Goal: Navigation & Orientation: Find specific page/section

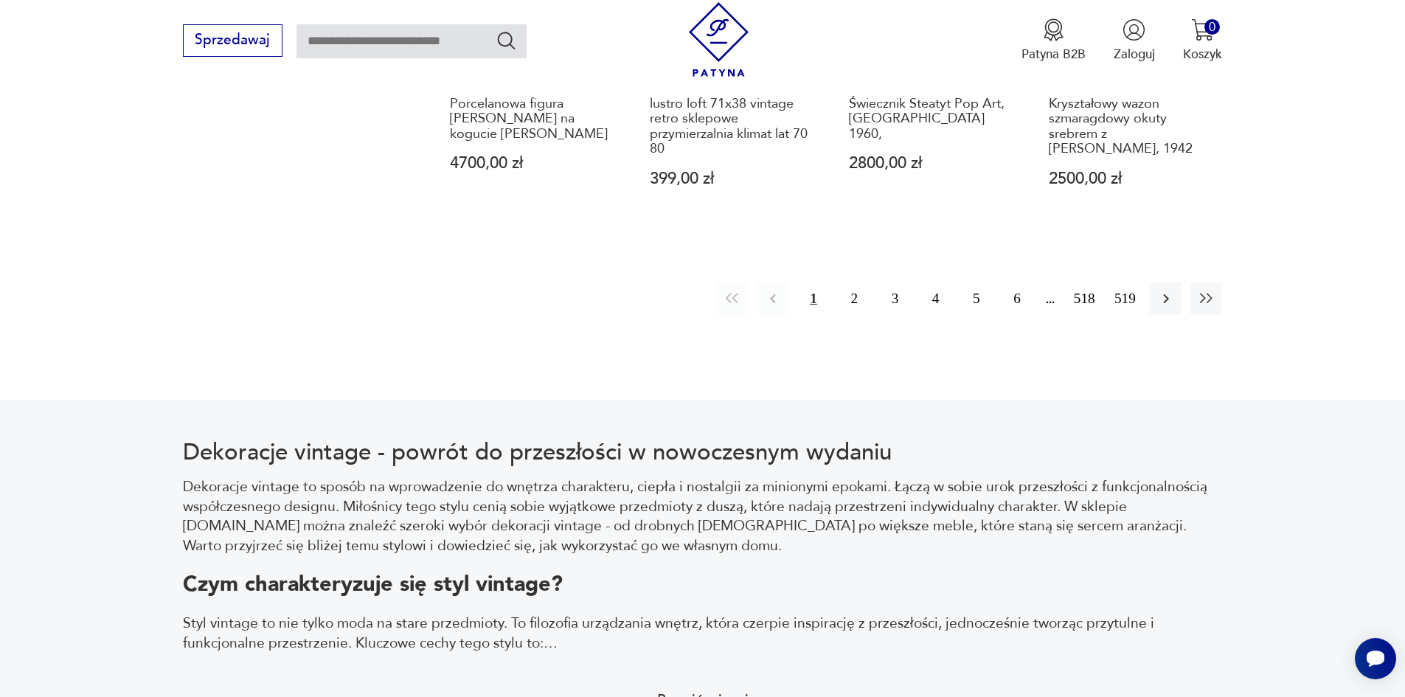
scroll to position [1966, 0]
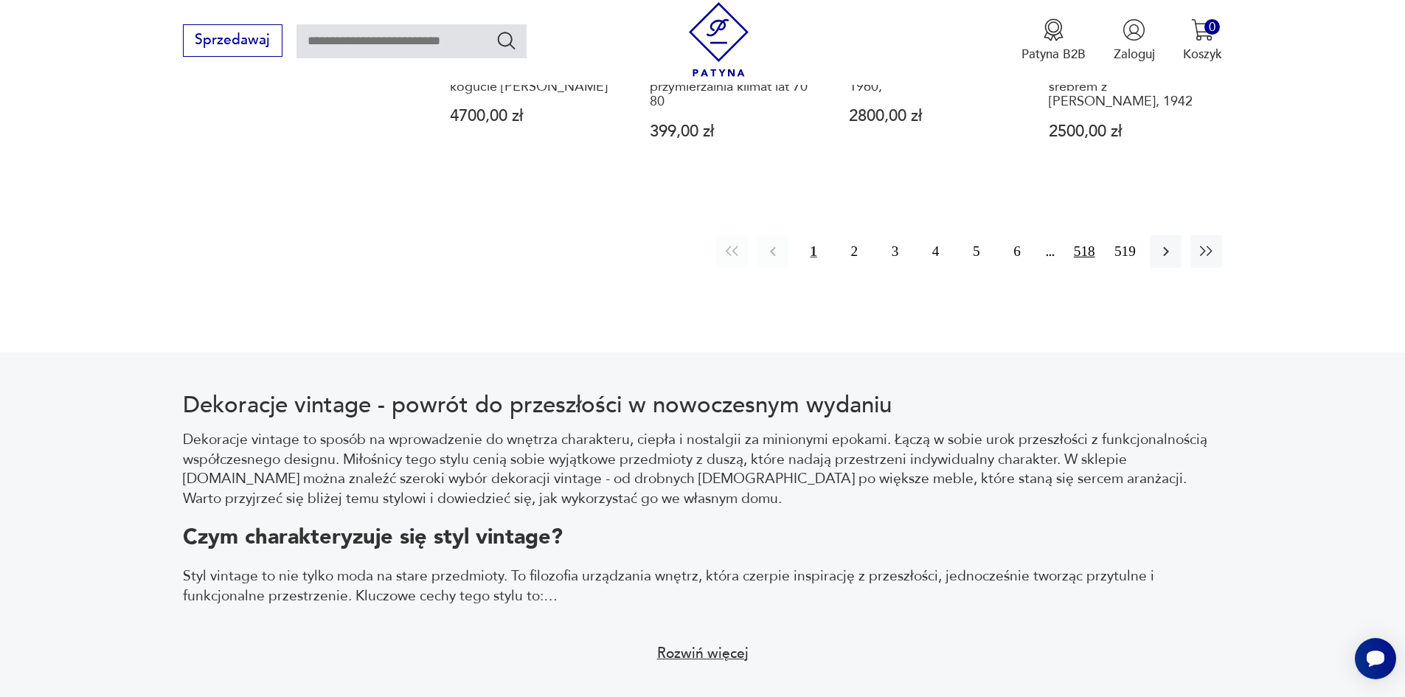
click at [1088, 240] on button "518" at bounding box center [1085, 251] width 32 height 32
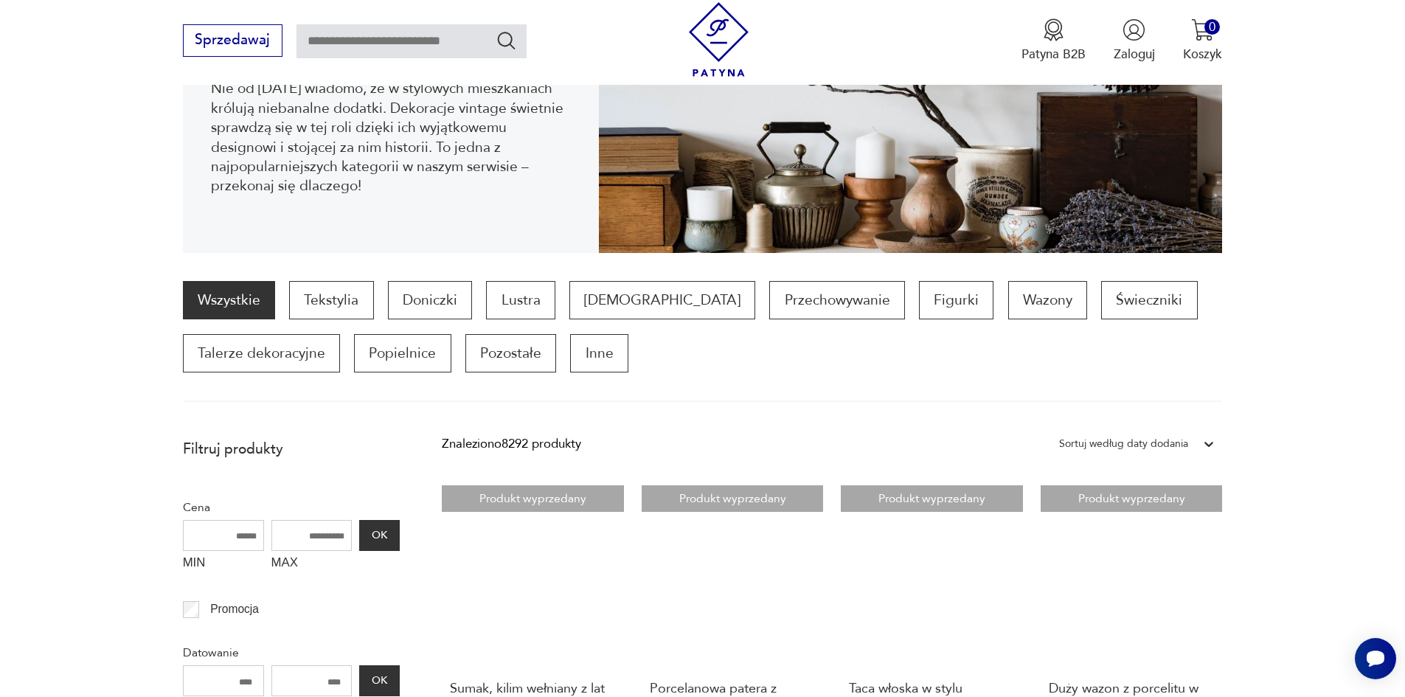
scroll to position [270, 0]
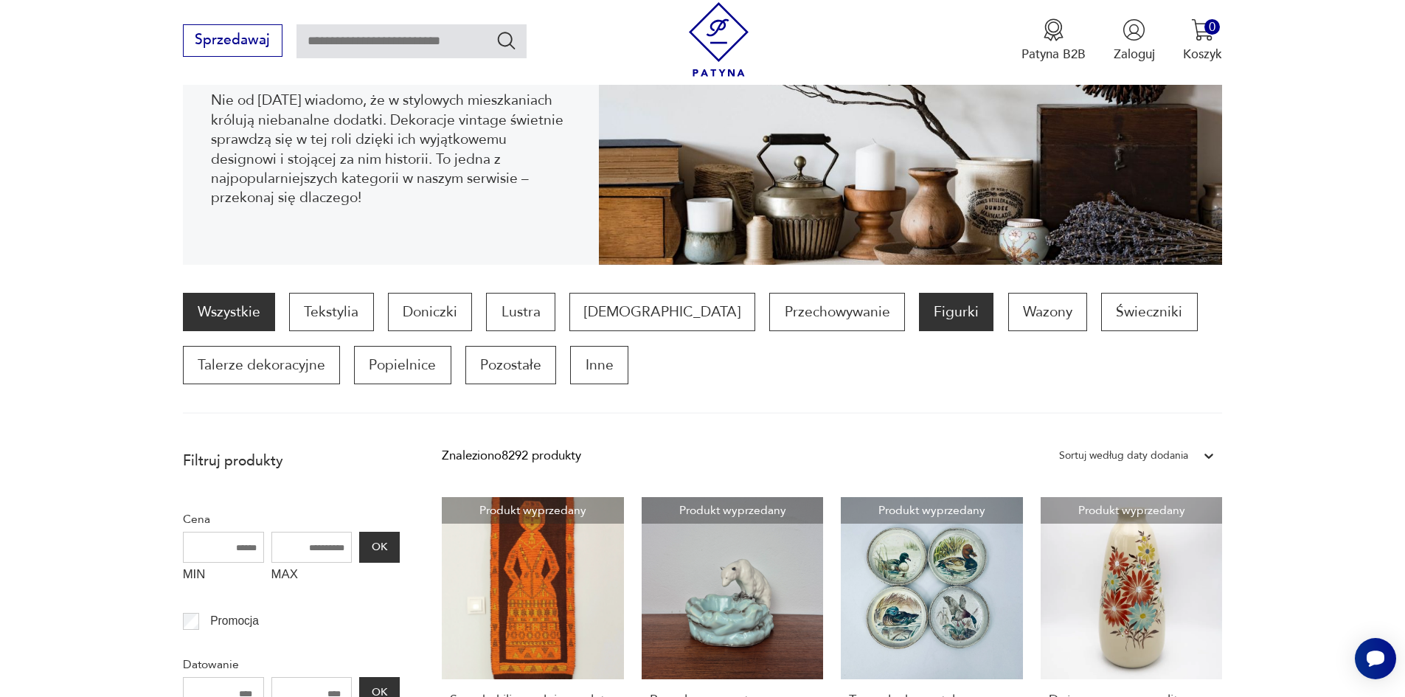
click at [919, 311] on p "Figurki" at bounding box center [956, 312] width 75 height 38
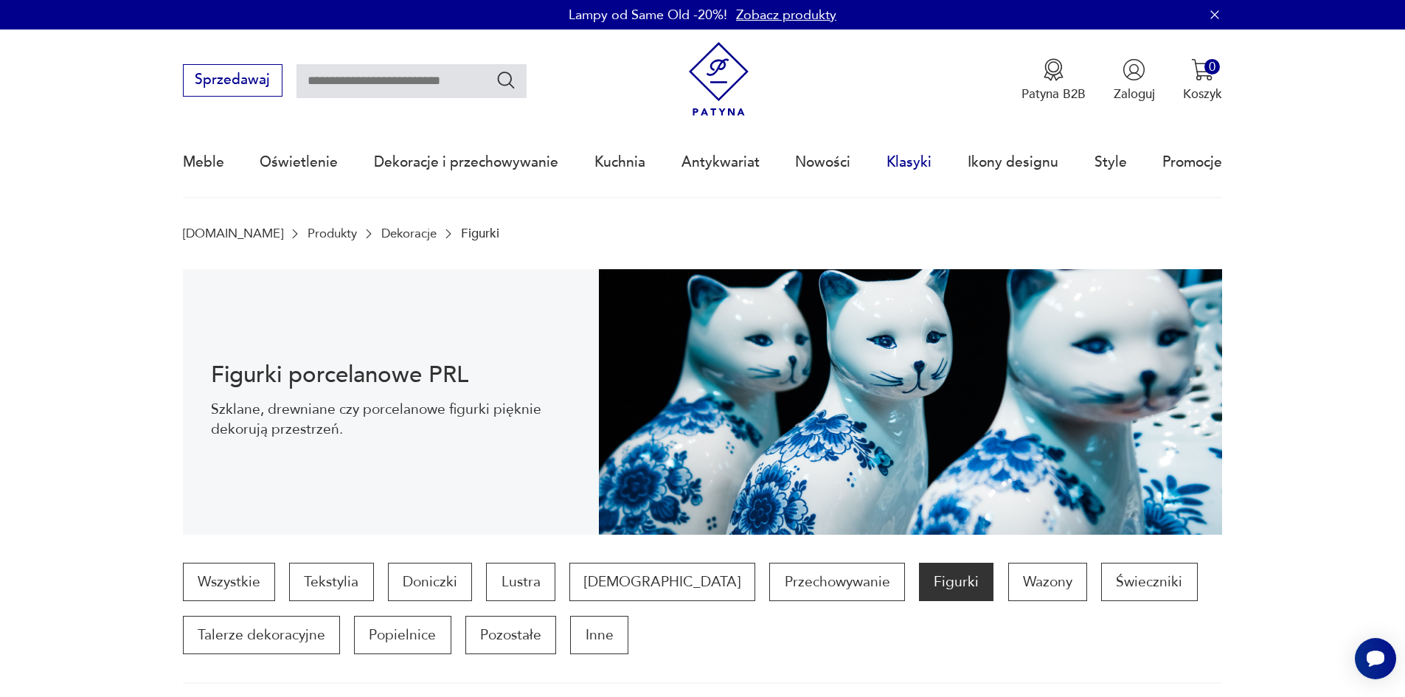
click at [914, 173] on link "Klasyki" at bounding box center [909, 162] width 45 height 68
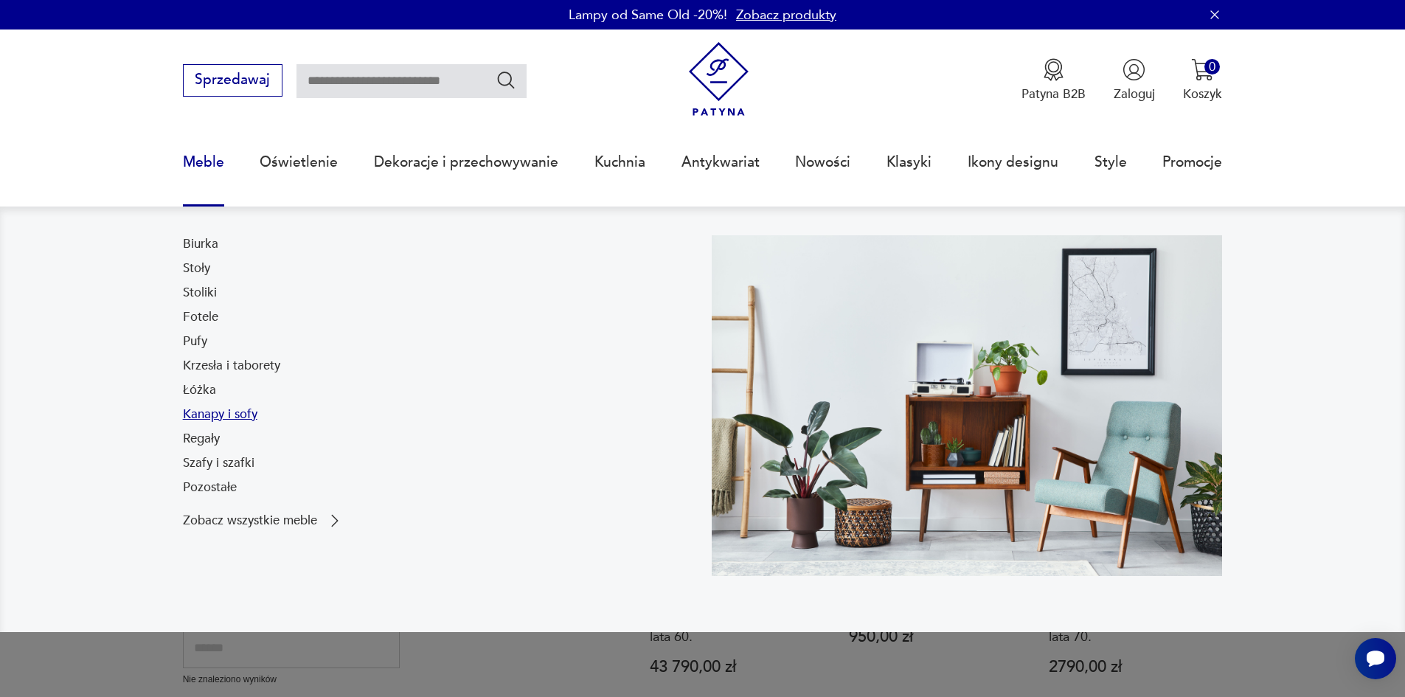
click at [203, 420] on link "Kanapy i sofy" at bounding box center [220, 415] width 75 height 18
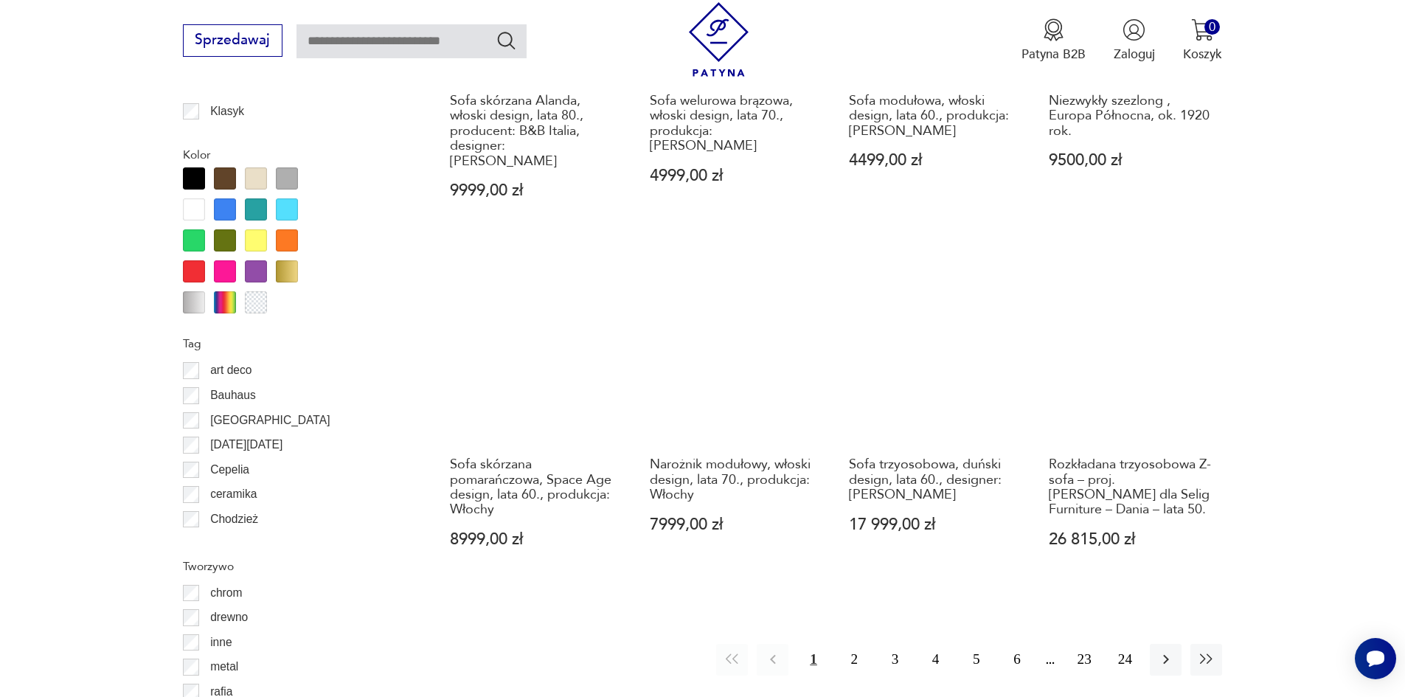
scroll to position [1599, 0]
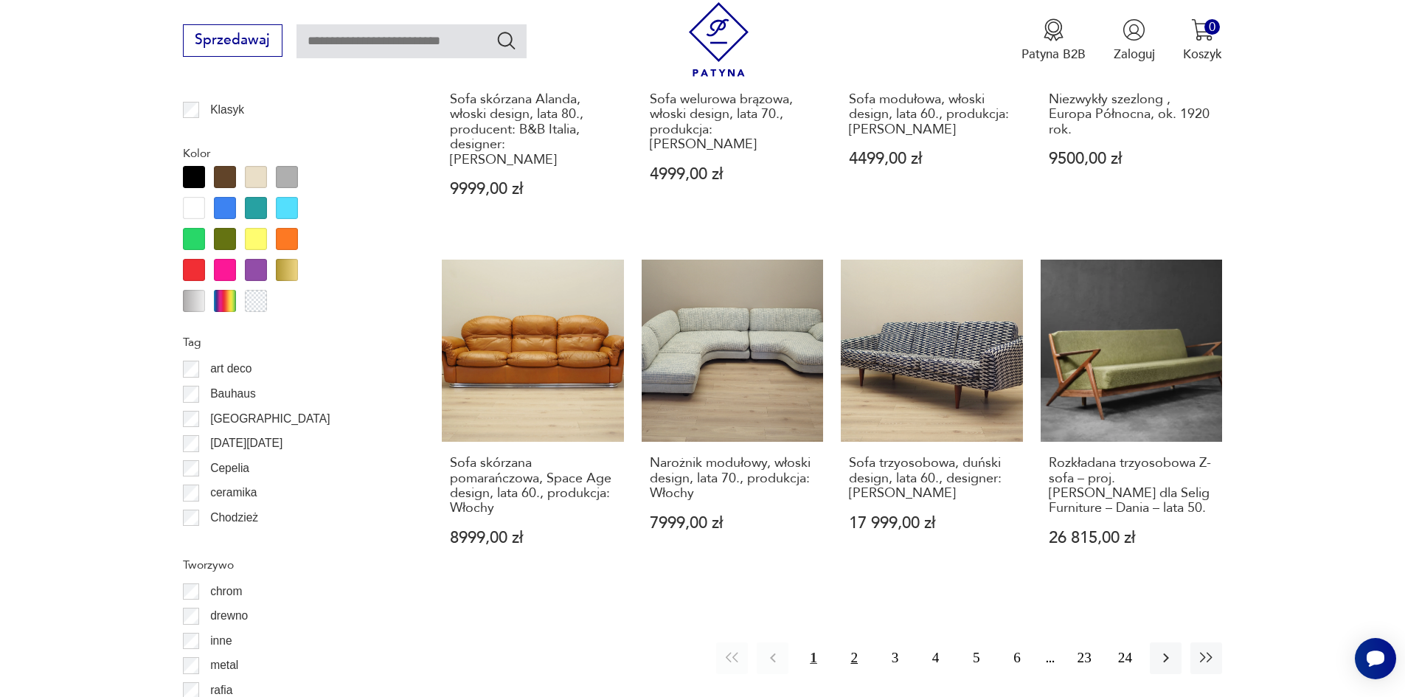
click at [862, 643] on button "2" at bounding box center [855, 659] width 32 height 32
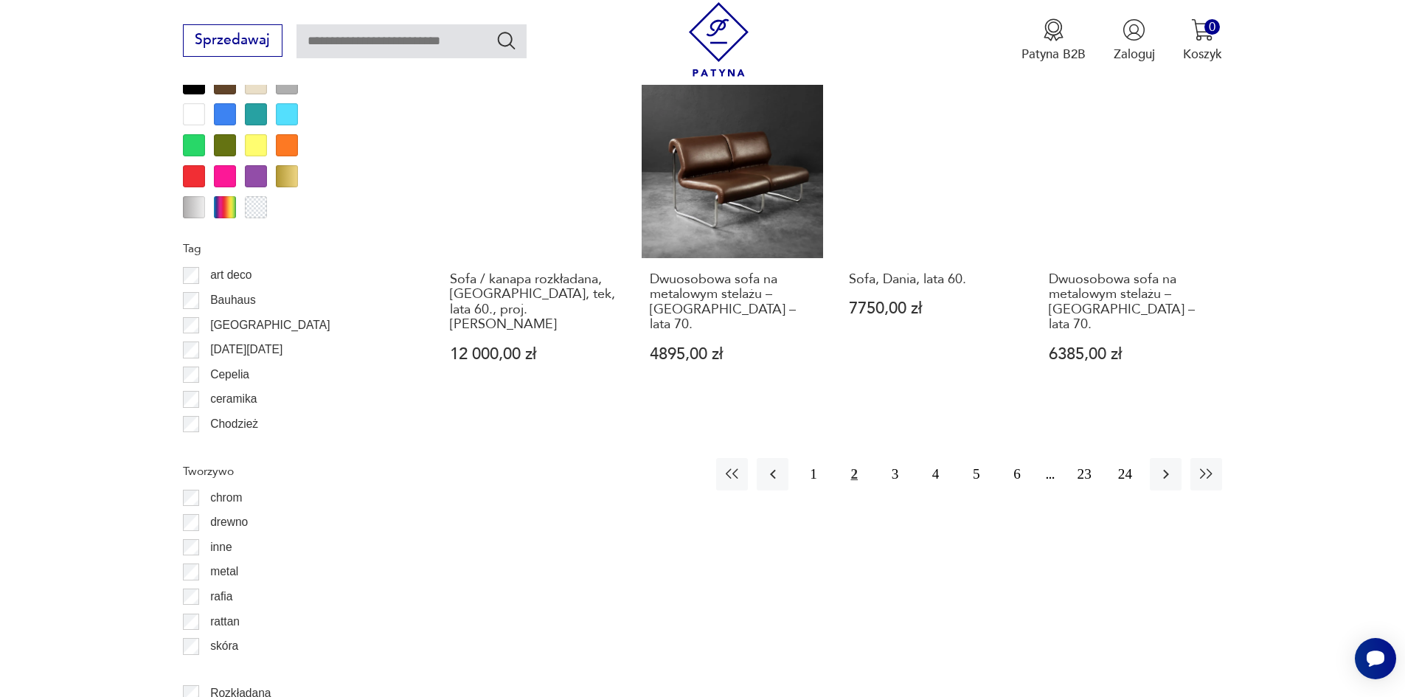
scroll to position [1893, 0]
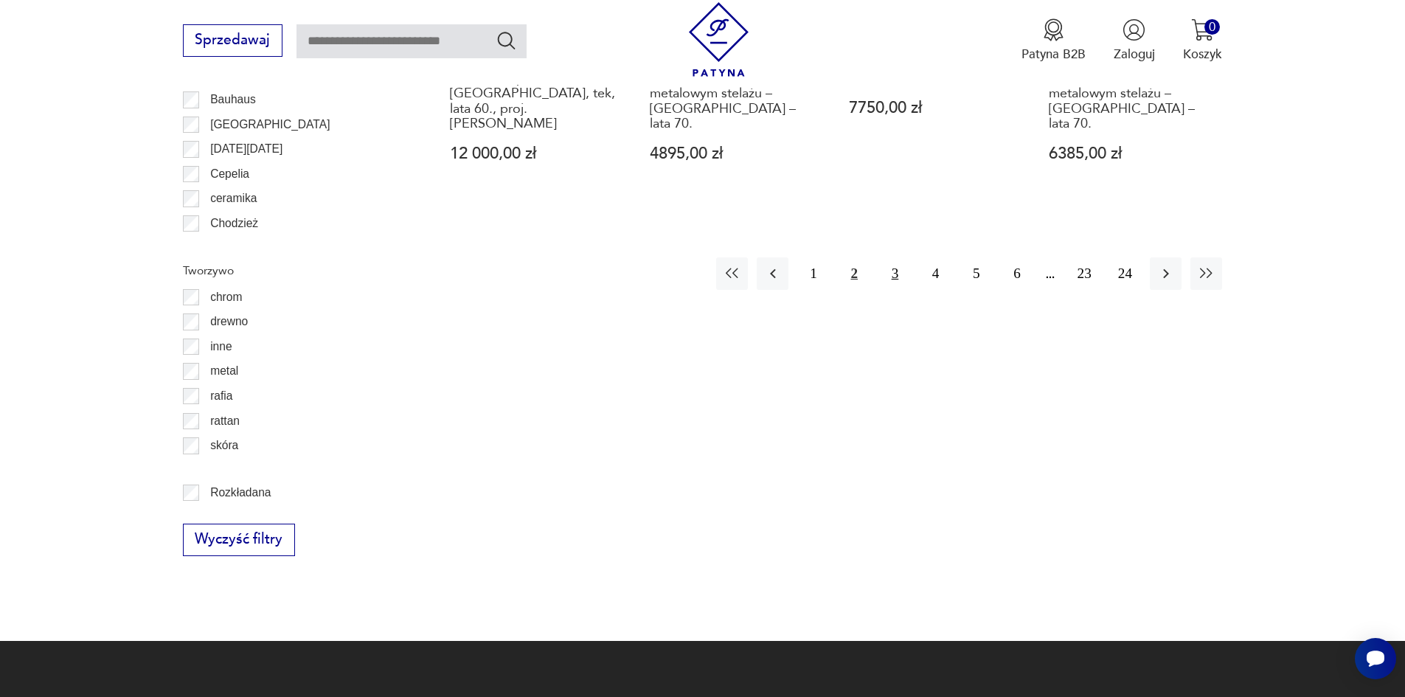
click at [895, 265] on button "3" at bounding box center [895, 273] width 32 height 32
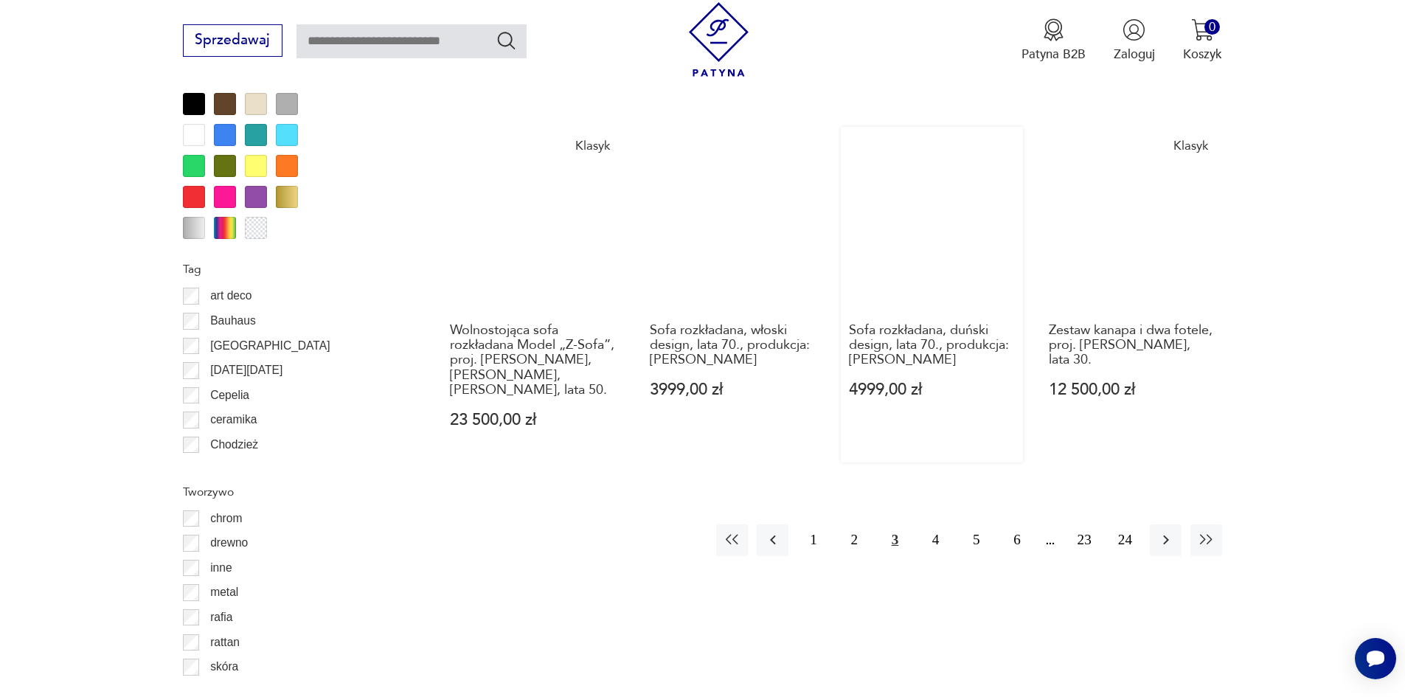
scroll to position [1229, 0]
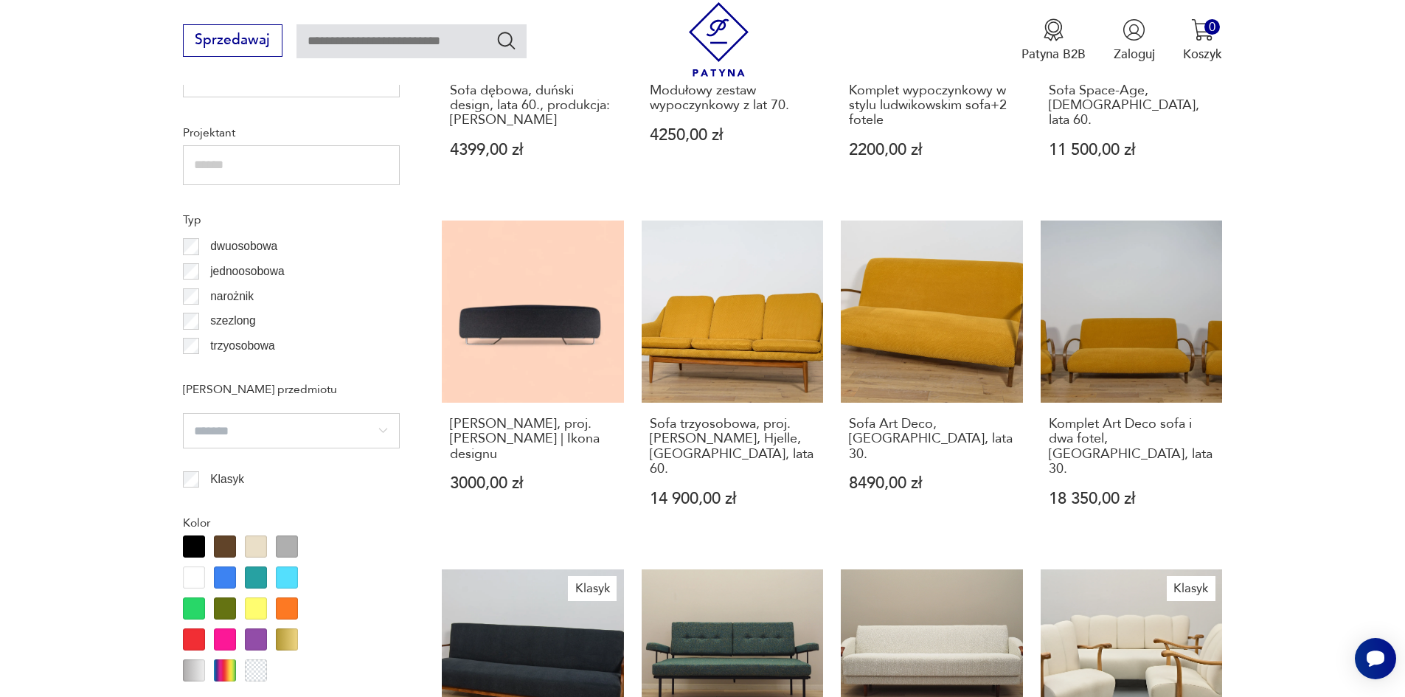
drag, startPoint x: 198, startPoint y: 603, endPoint x: 209, endPoint y: 604, distance: 11.1
click at [201, 603] on div at bounding box center [194, 609] width 22 height 22
click at [232, 606] on div at bounding box center [225, 609] width 22 height 22
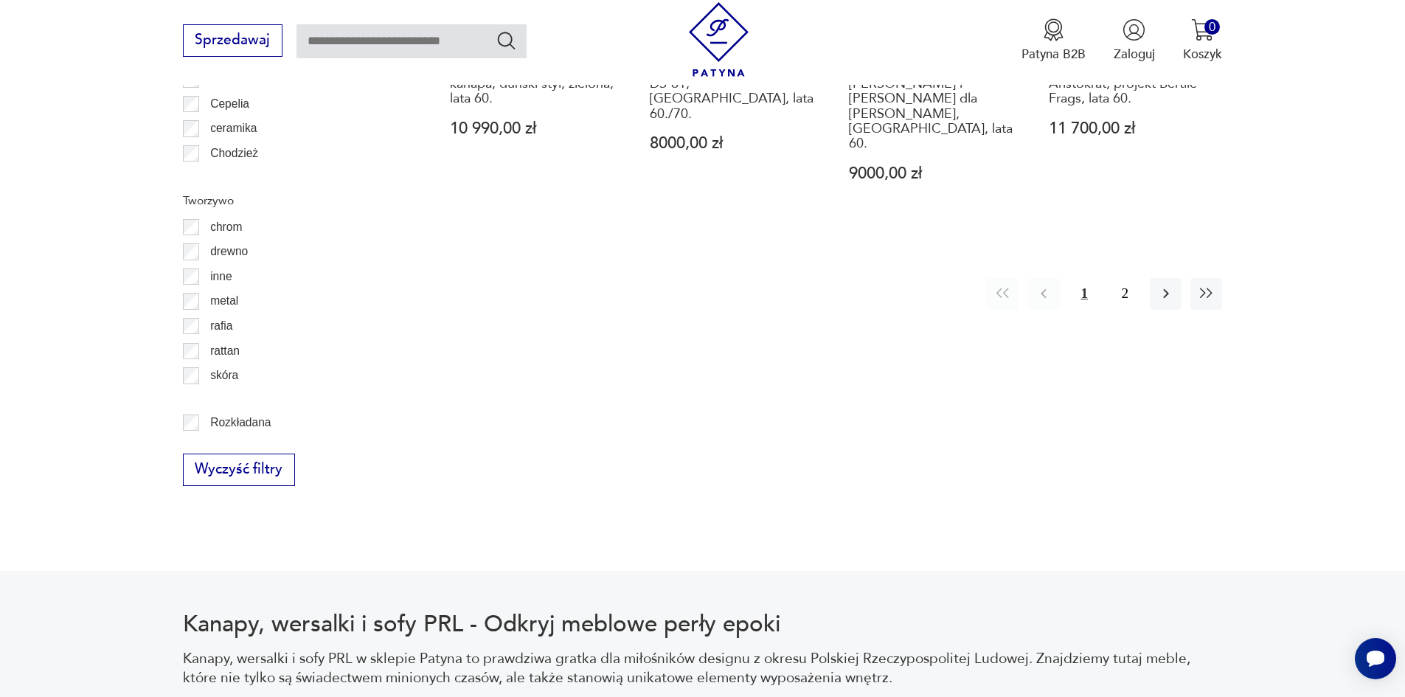
scroll to position [1967, 0]
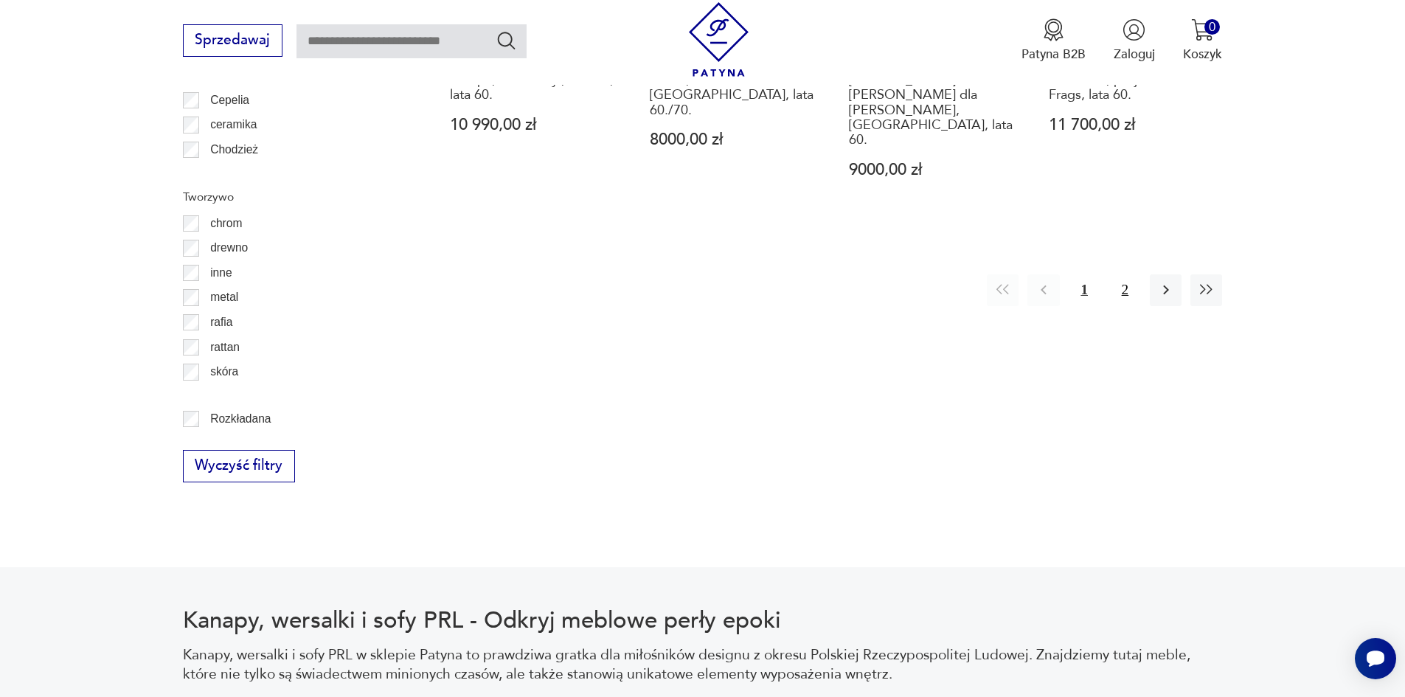
click at [1117, 274] on button "2" at bounding box center [1125, 290] width 32 height 32
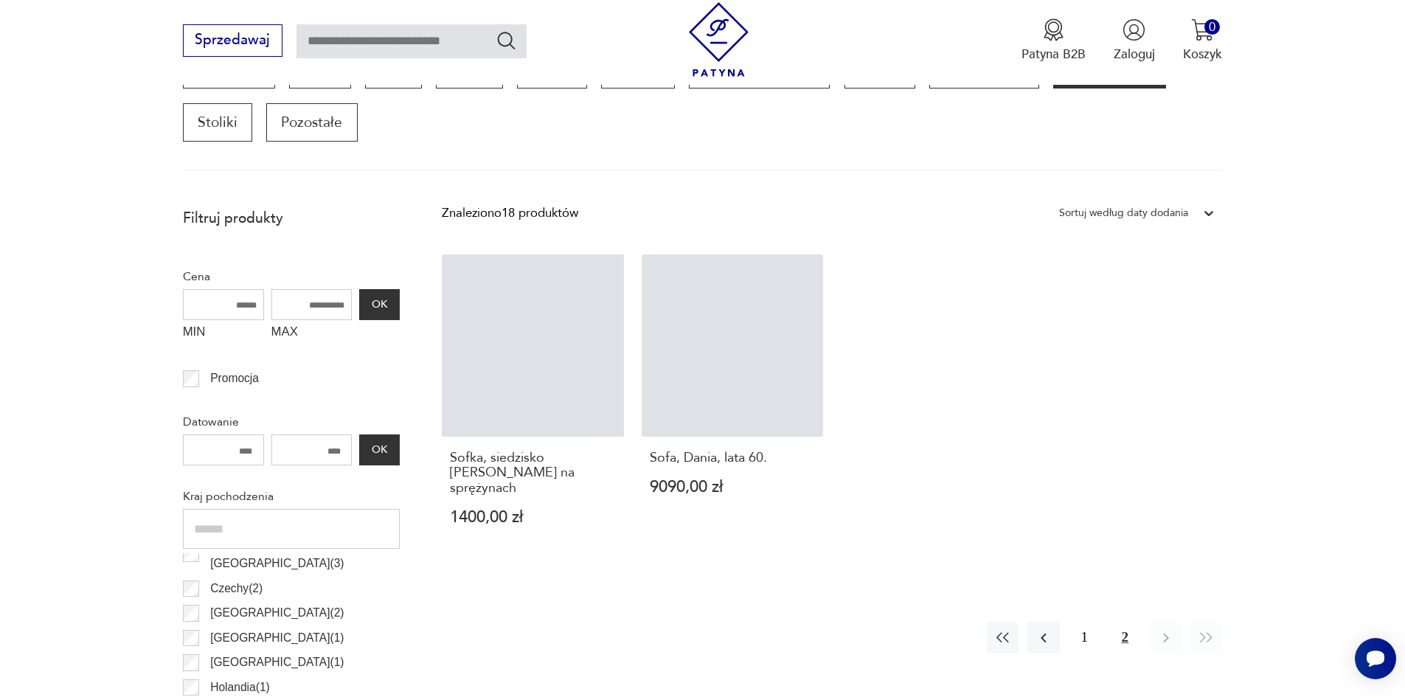
scroll to position [491, 0]
